Goal: Task Accomplishment & Management: Use online tool/utility

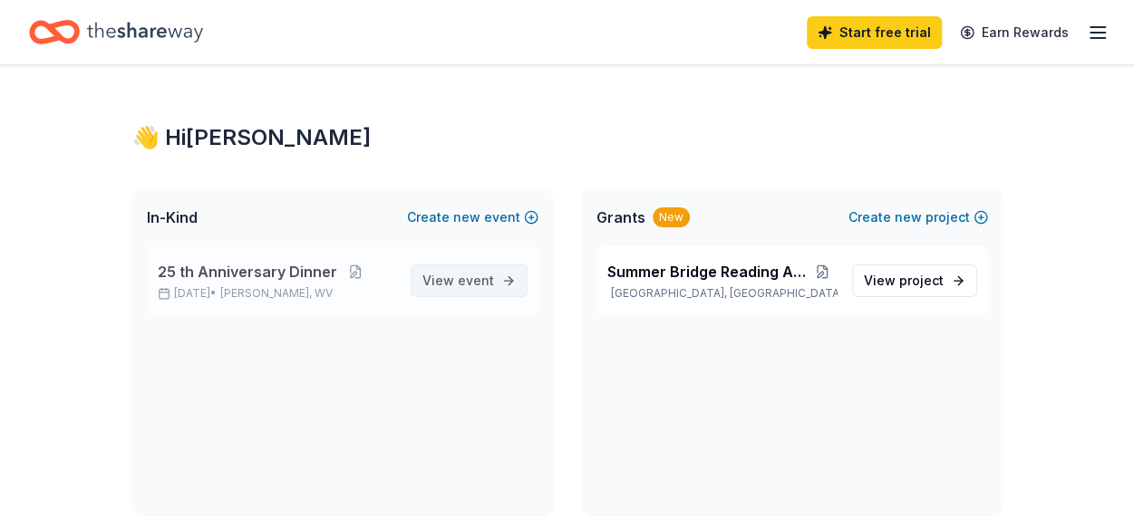
click at [461, 277] on span "event" at bounding box center [476, 280] width 36 height 15
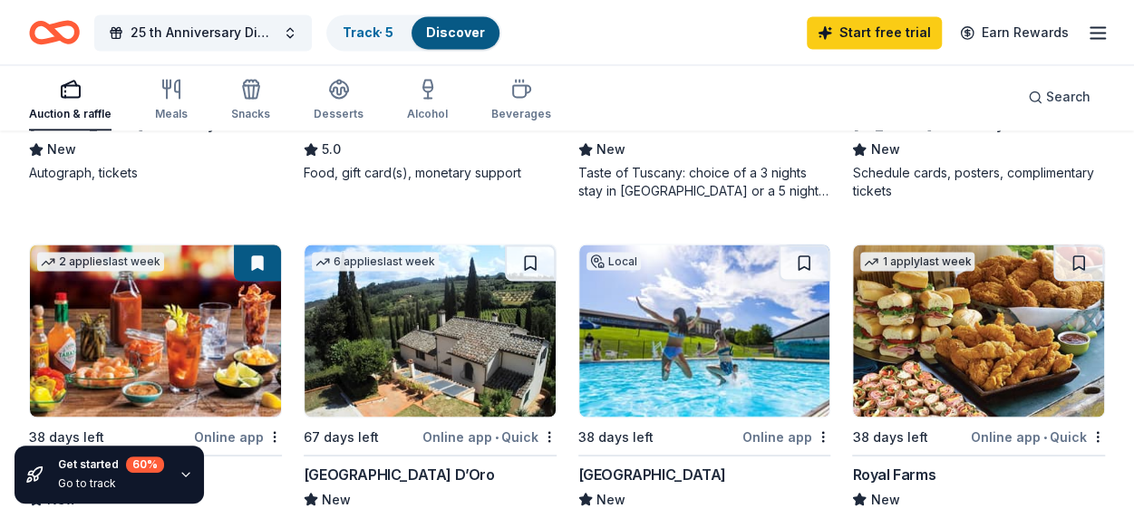
scroll to position [1632, 0]
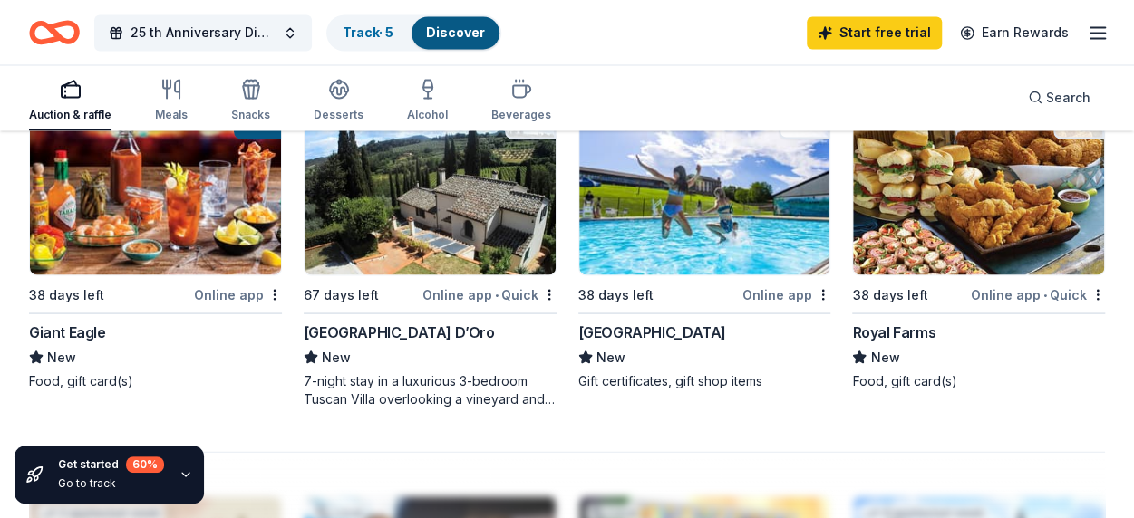
click at [176, 214] on img at bounding box center [155, 188] width 251 height 172
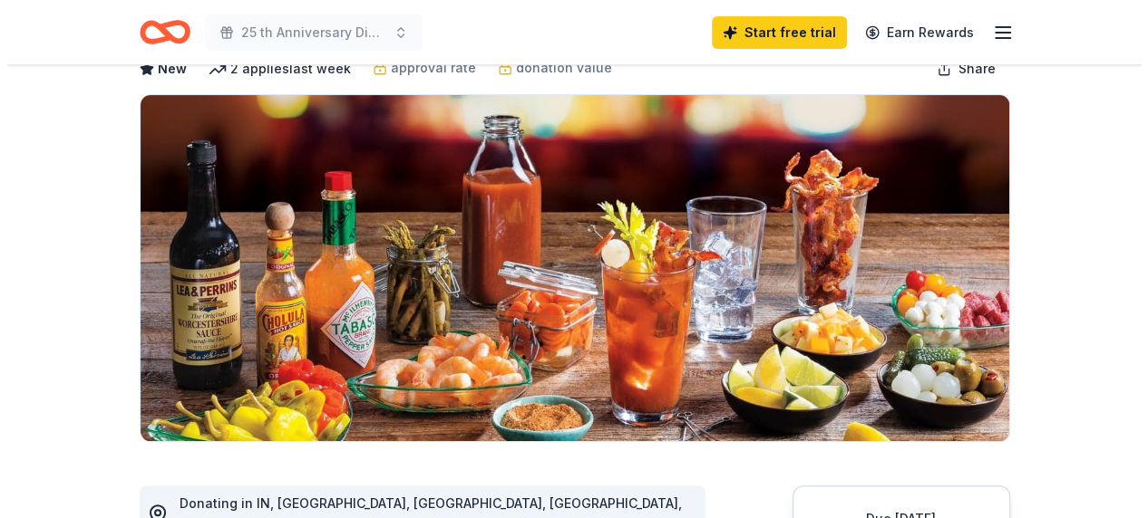
scroll to position [363, 0]
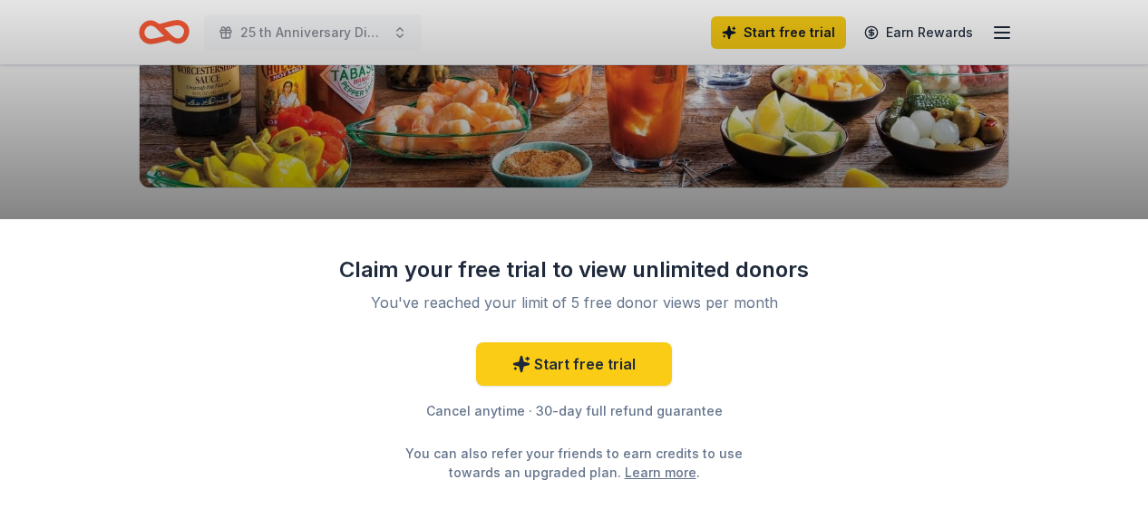
click at [640, 467] on link "Learn more" at bounding box center [661, 472] width 72 height 19
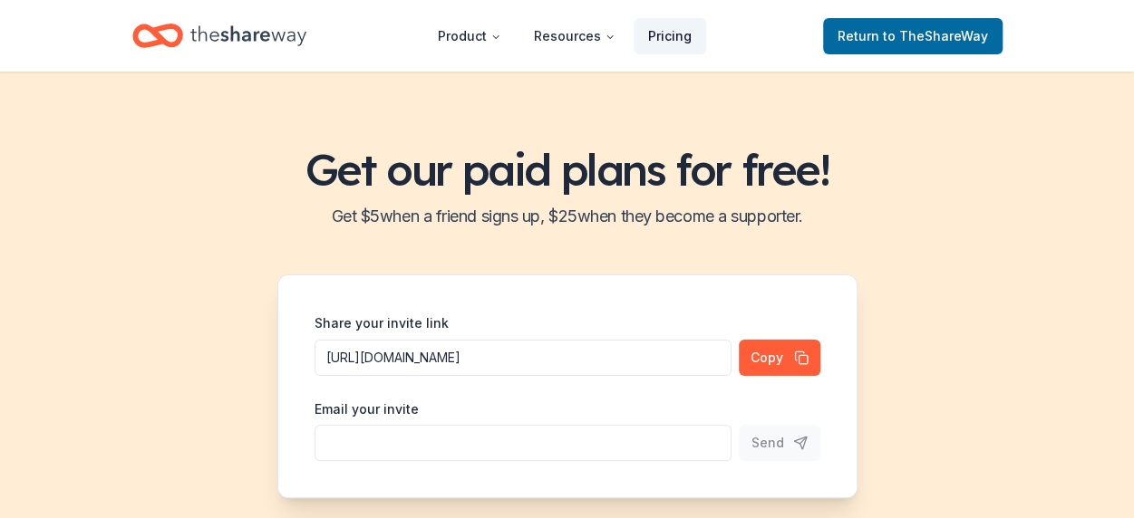
click at [661, 32] on link "Pricing" at bounding box center [670, 36] width 73 height 36
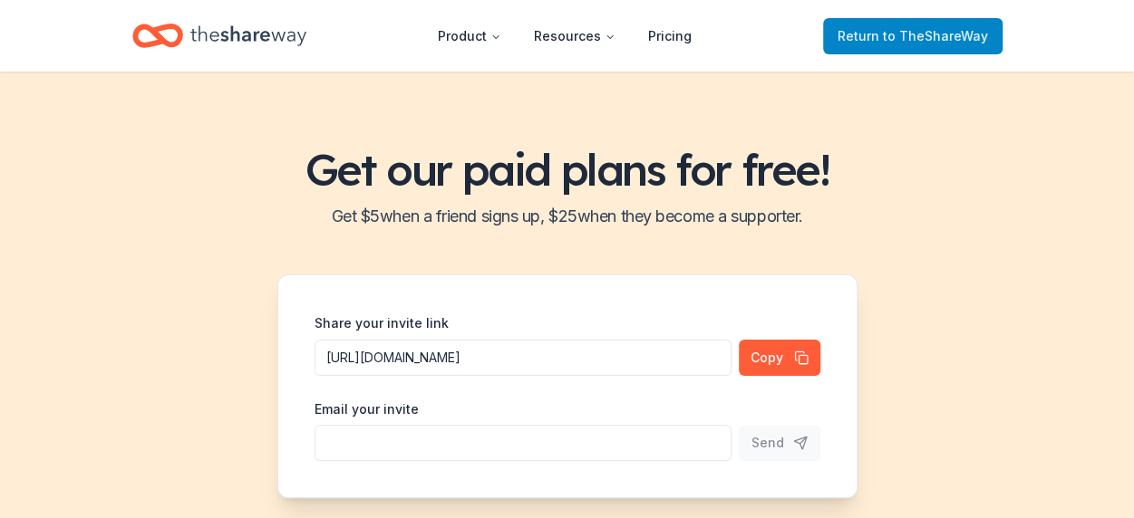
click at [890, 18] on link "Return to TheShareWay" at bounding box center [912, 36] width 179 height 36
click at [957, 35] on span "to TheShareWay" at bounding box center [935, 35] width 105 height 15
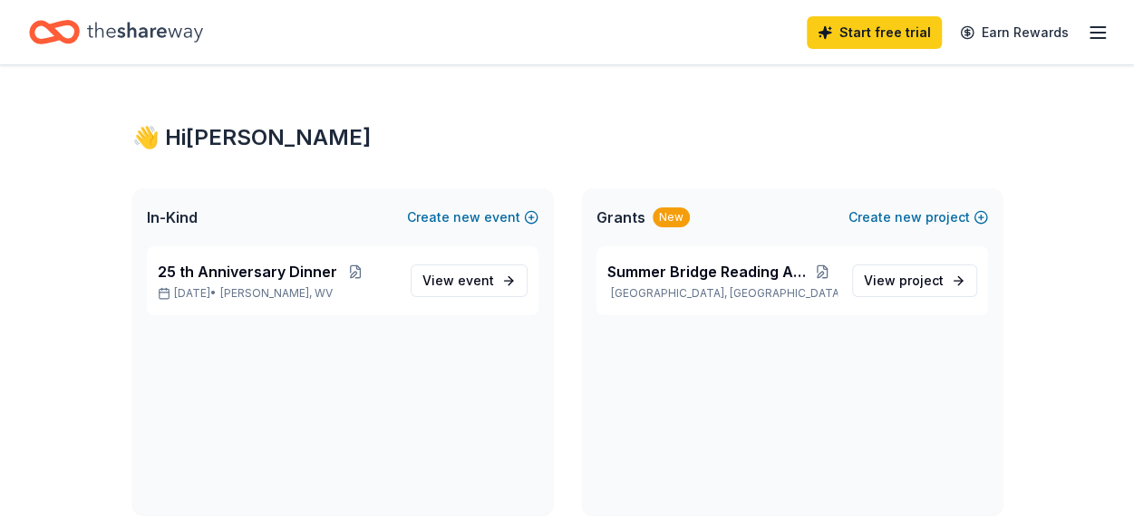
click at [1099, 34] on icon "button" at bounding box center [1098, 33] width 22 height 22
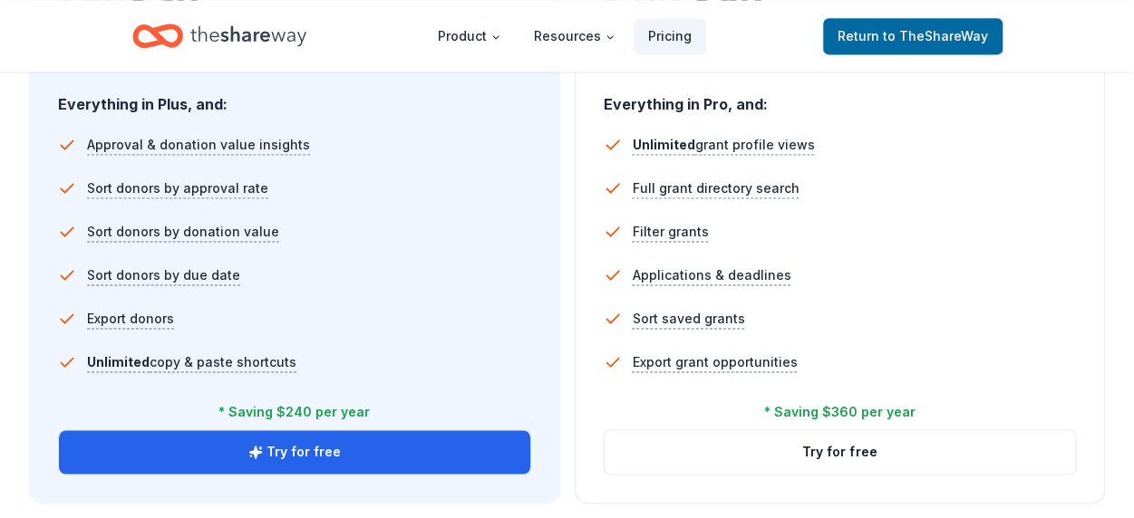
scroll to position [1269, 0]
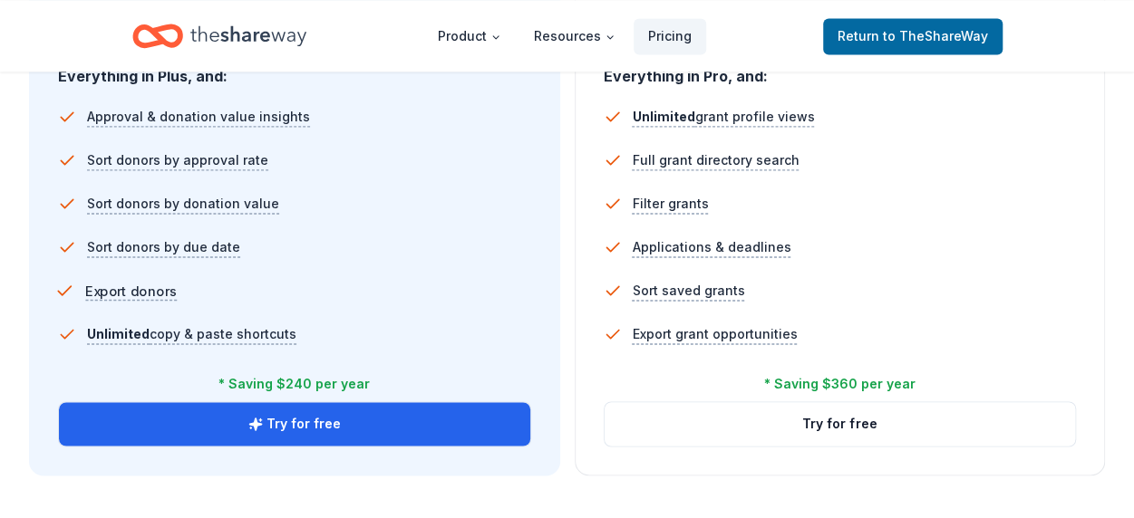
click at [139, 288] on span "Export donors" at bounding box center [131, 291] width 92 height 23
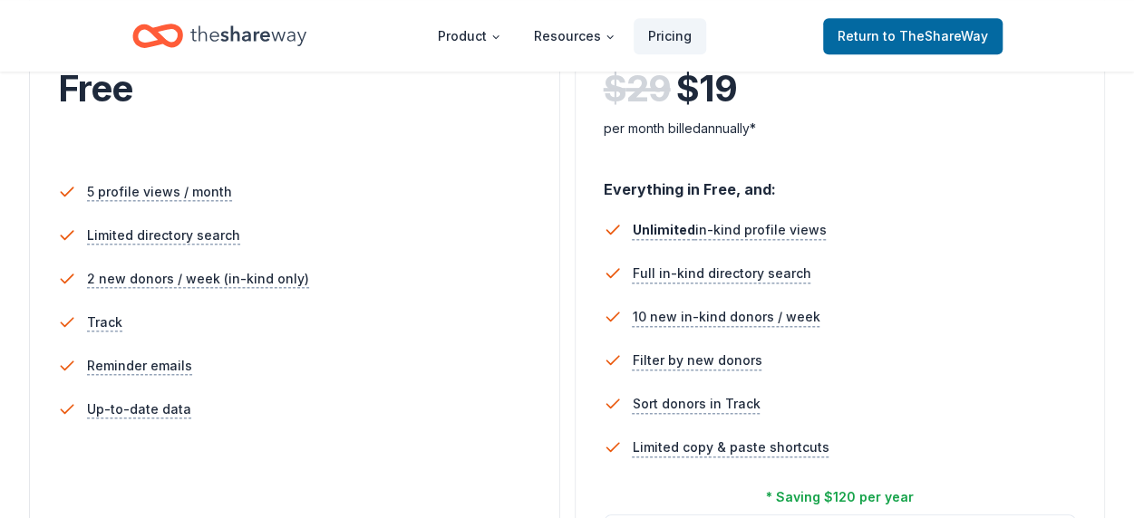
scroll to position [272, 0]
